Goal: Information Seeking & Learning: Find specific fact

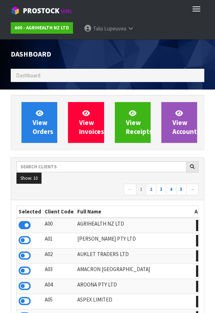
scroll to position [563, 204]
click at [214, 0] on div "Toggle navigation ProStock WMS" at bounding box center [107, 9] width 215 height 18
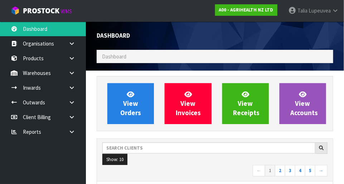
scroll to position [565, 247]
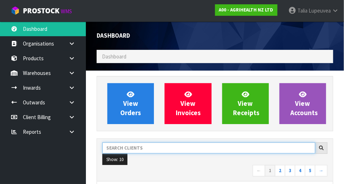
click at [150, 149] on input "text" at bounding box center [208, 147] width 213 height 11
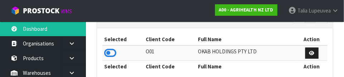
scroll to position [149, 0]
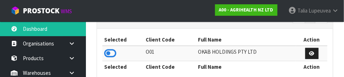
type input "OKAB"
click at [111, 54] on icon at bounding box center [110, 53] width 12 height 11
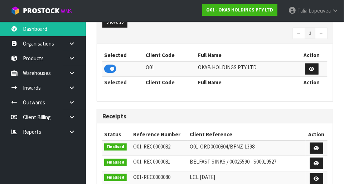
scroll to position [132, 0]
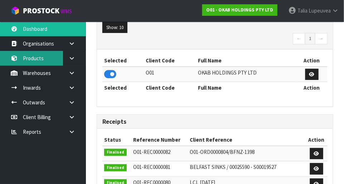
click at [29, 60] on link "Products" at bounding box center [43, 58] width 86 height 15
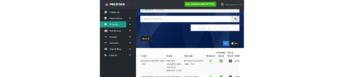
scroll to position [42, 0]
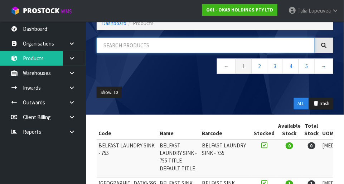
click at [139, 47] on input "text" at bounding box center [206, 45] width 218 height 15
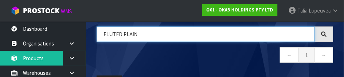
scroll to position [53, 0]
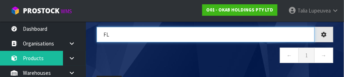
type input "F"
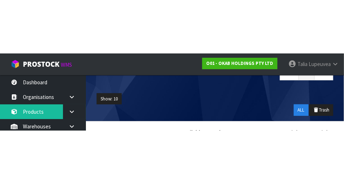
scroll to position [83, 0]
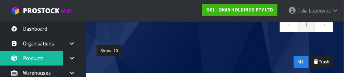
type input "S"
click at [192, 48] on ul "Show: 10 5 10 25 50" at bounding box center [215, 50] width 237 height 11
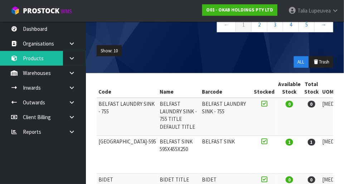
click at [72, 74] on icon at bounding box center [71, 72] width 7 height 5
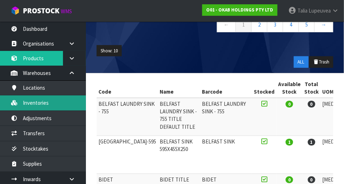
click at [64, 104] on link "Inventories" at bounding box center [43, 102] width 86 height 15
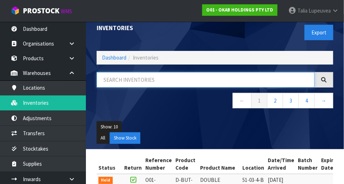
click at [170, 76] on input "text" at bounding box center [206, 79] width 218 height 15
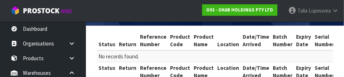
scroll to position [83, 0]
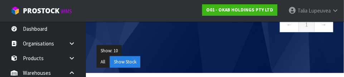
type input "S"
type input "SUTTO"
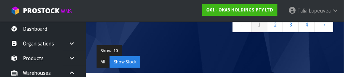
click at [196, 45] on ul "Show: 10 5 10 25 50" at bounding box center [215, 50] width 237 height 11
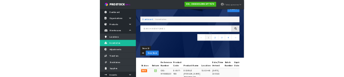
scroll to position [18, 0]
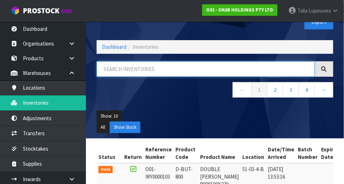
click at [150, 68] on input "text" at bounding box center [206, 68] width 218 height 15
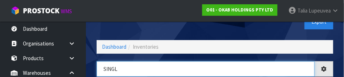
type input "SINGL"
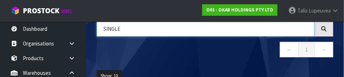
scroll to position [58, 0]
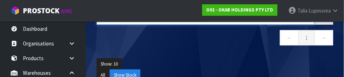
type input "SINGLE"
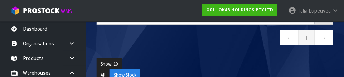
click at [185, 55] on div "Show: 10 5 10 25 50 All Show Stock" at bounding box center [214, 69] width 247 height 33
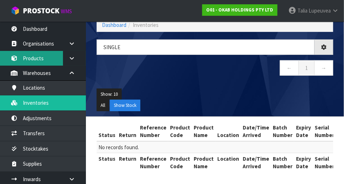
click at [49, 56] on link "Products" at bounding box center [43, 58] width 86 height 15
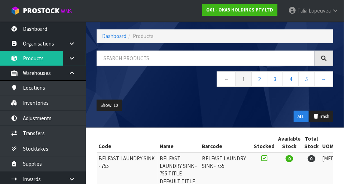
click at [162, 58] on div "← 1 2 3 4 5 →" at bounding box center [214, 72] width 247 height 44
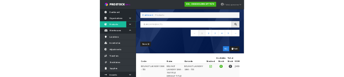
scroll to position [40, 0]
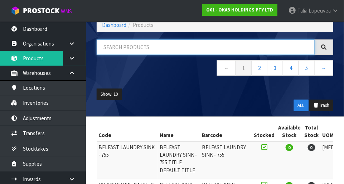
click at [162, 48] on input "text" at bounding box center [206, 46] width 218 height 15
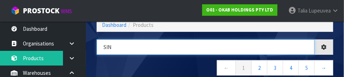
type input "SIN"
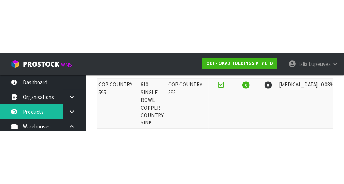
scroll to position [272, 0]
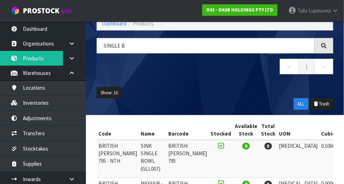
scroll to position [0, 0]
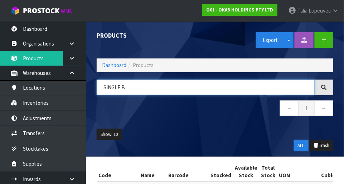
click at [103, 87] on input "SINGLE B" at bounding box center [206, 86] width 218 height 15
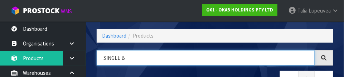
scroll to position [48, 0]
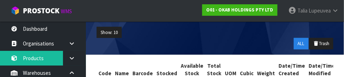
click at [215, 30] on ul "Show: 10 5 10 25 50" at bounding box center [215, 32] width 237 height 11
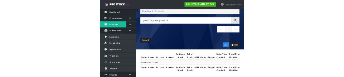
scroll to position [40, 0]
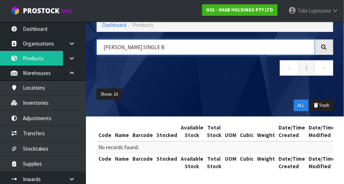
click at [196, 48] on input "[PERSON_NAME] SINGLE B" at bounding box center [206, 46] width 218 height 15
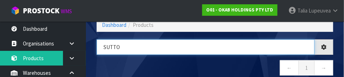
type input "[PERSON_NAME]"
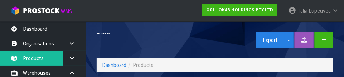
scroll to position [13, 0]
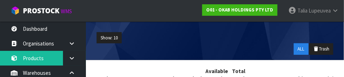
type input "BUT-838"
click at [208, 41] on div "Show: 10 5 10 25 50 ALL Trash" at bounding box center [214, 43] width 247 height 33
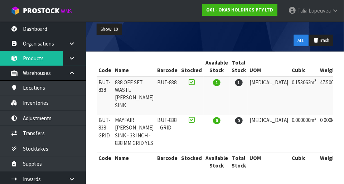
scroll to position [0, 0]
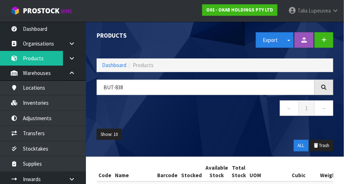
click at [215, 13] on span "Lupeuvea" at bounding box center [319, 10] width 22 height 7
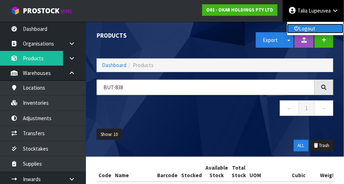
click at [215, 25] on link "Logout" at bounding box center [315, 29] width 57 height 10
